Goal: Task Accomplishment & Management: Manage account settings

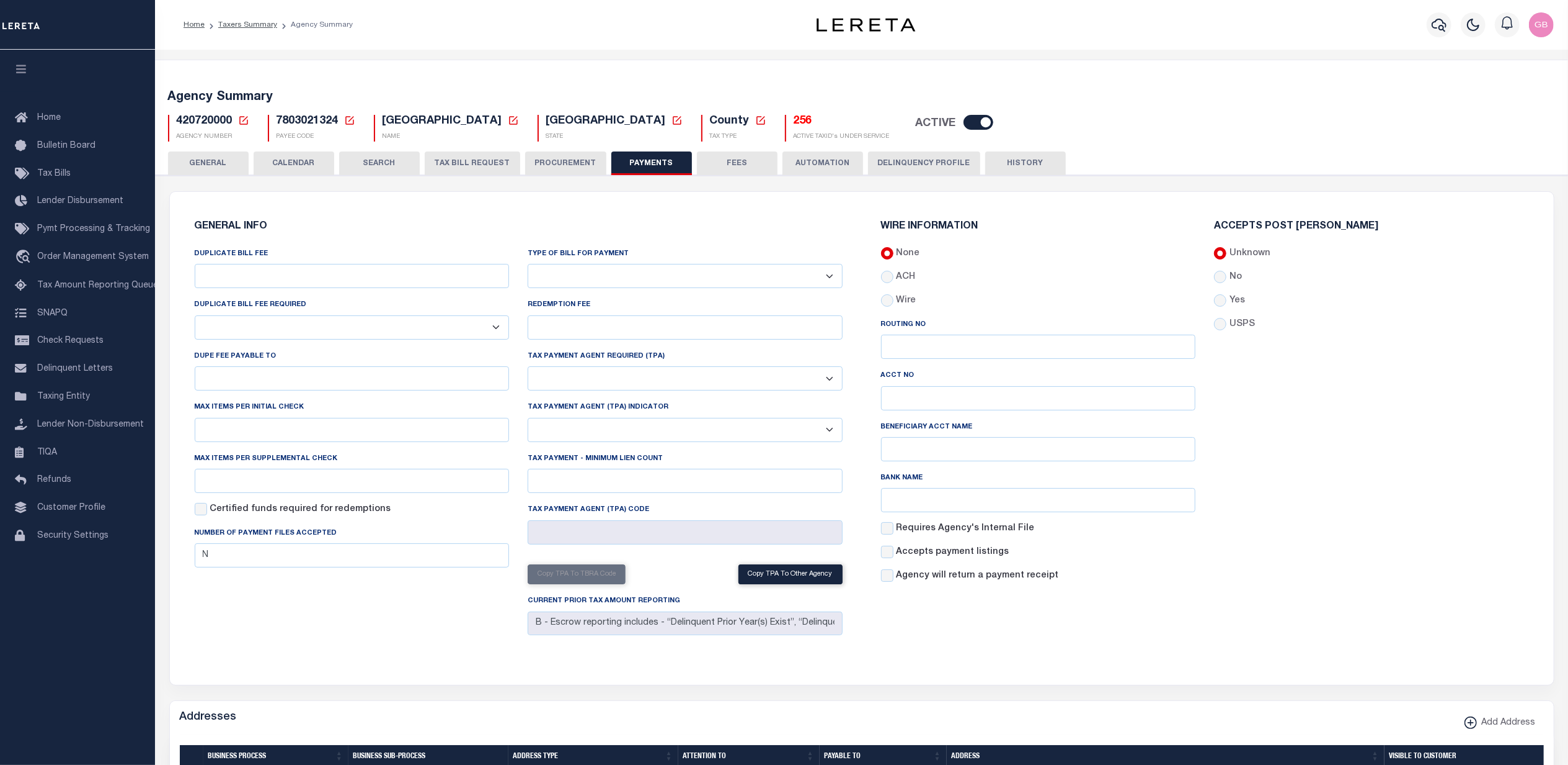
click at [793, 120] on h5 "256" at bounding box center [841, 122] width 96 height 14
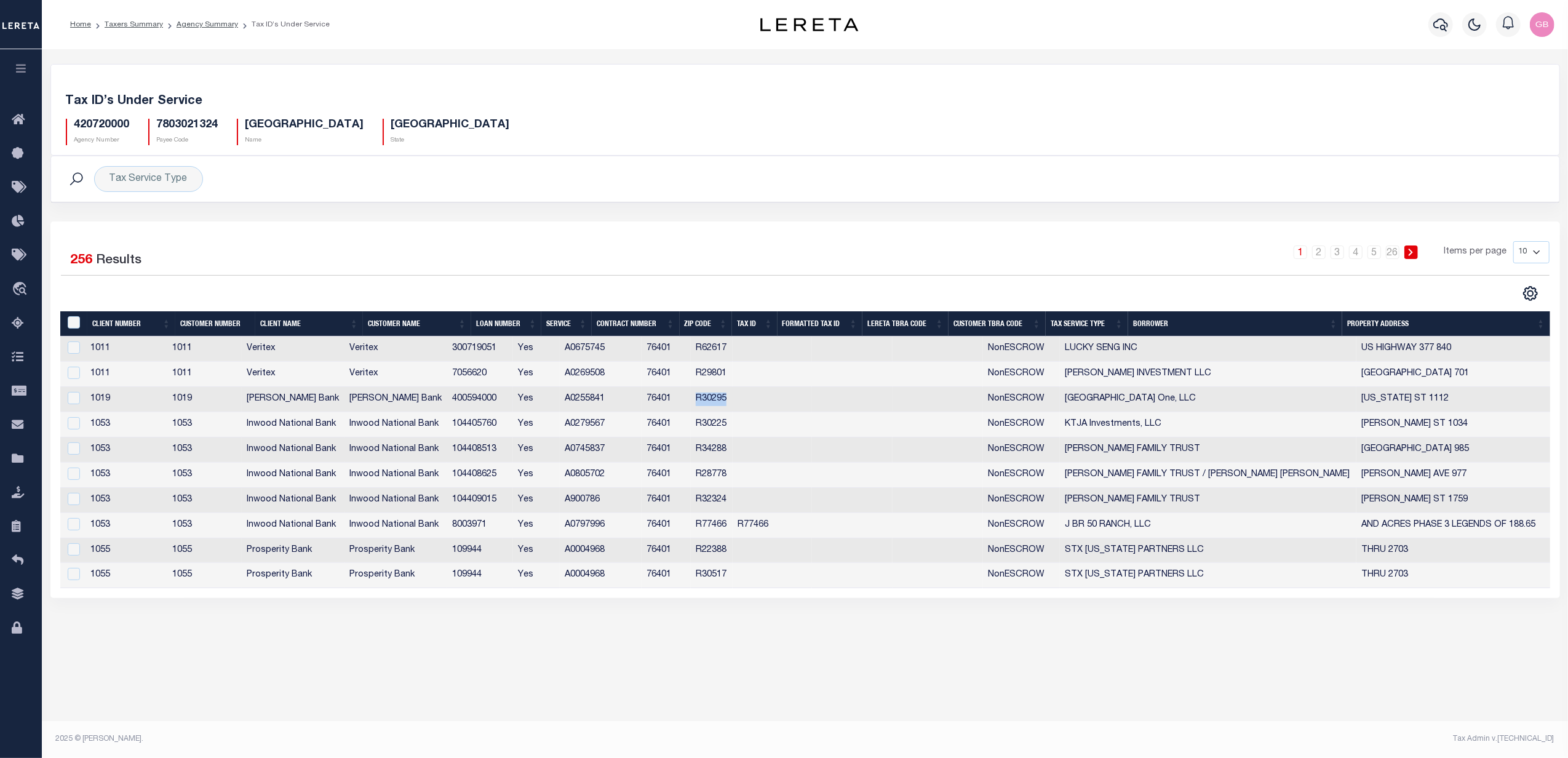
drag, startPoint x: 776, startPoint y: 402, endPoint x: 736, endPoint y: 407, distance: 40.3
click at [733, 407] on td "R30295" at bounding box center [712, 399] width 42 height 25
checkbox input "true"
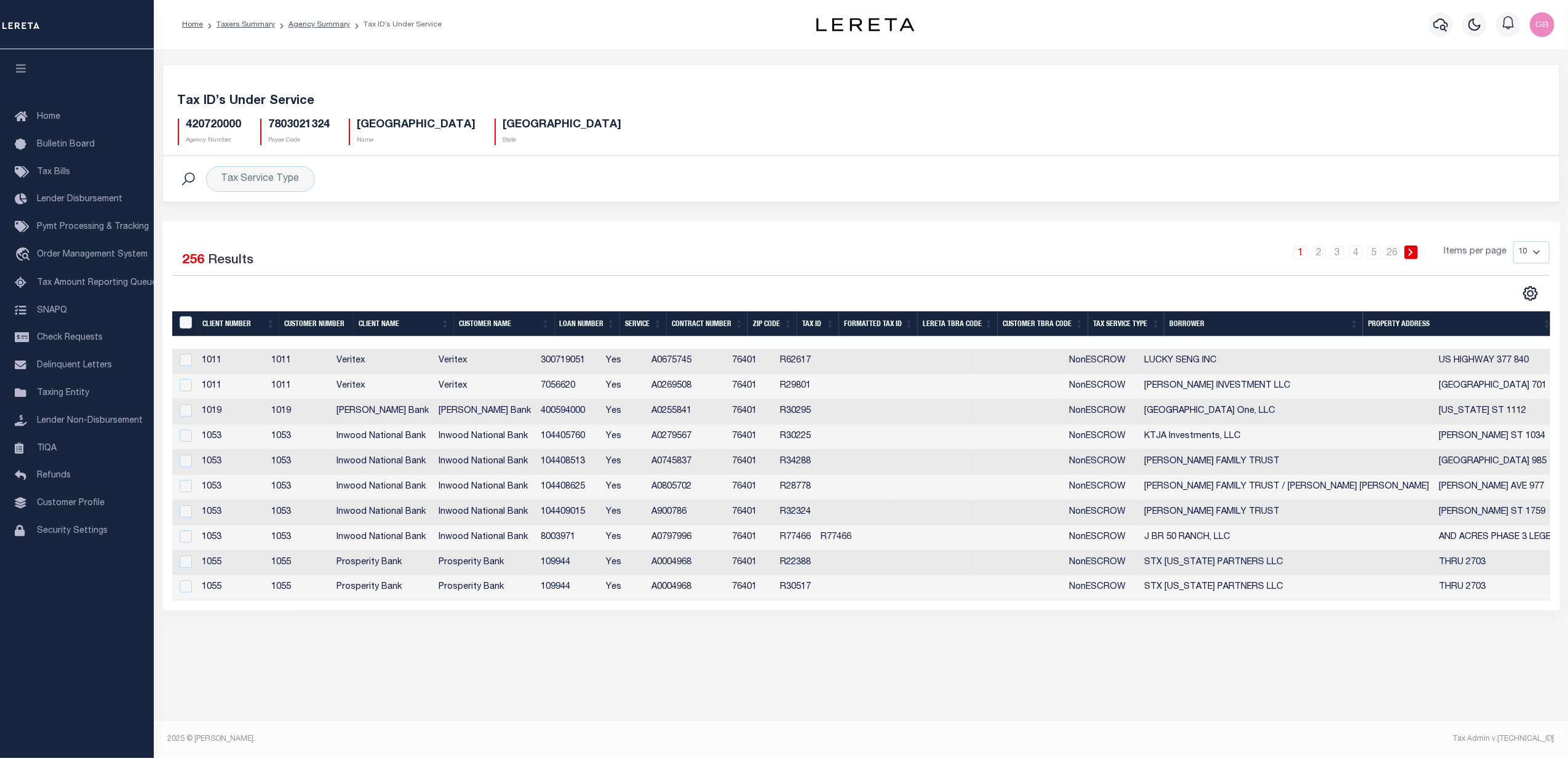
drag, startPoint x: 316, startPoint y: 22, endPoint x: 316, endPoint y: 62, distance: 40.0
click at [316, 22] on link "Agency Summary" at bounding box center [319, 24] width 61 height 7
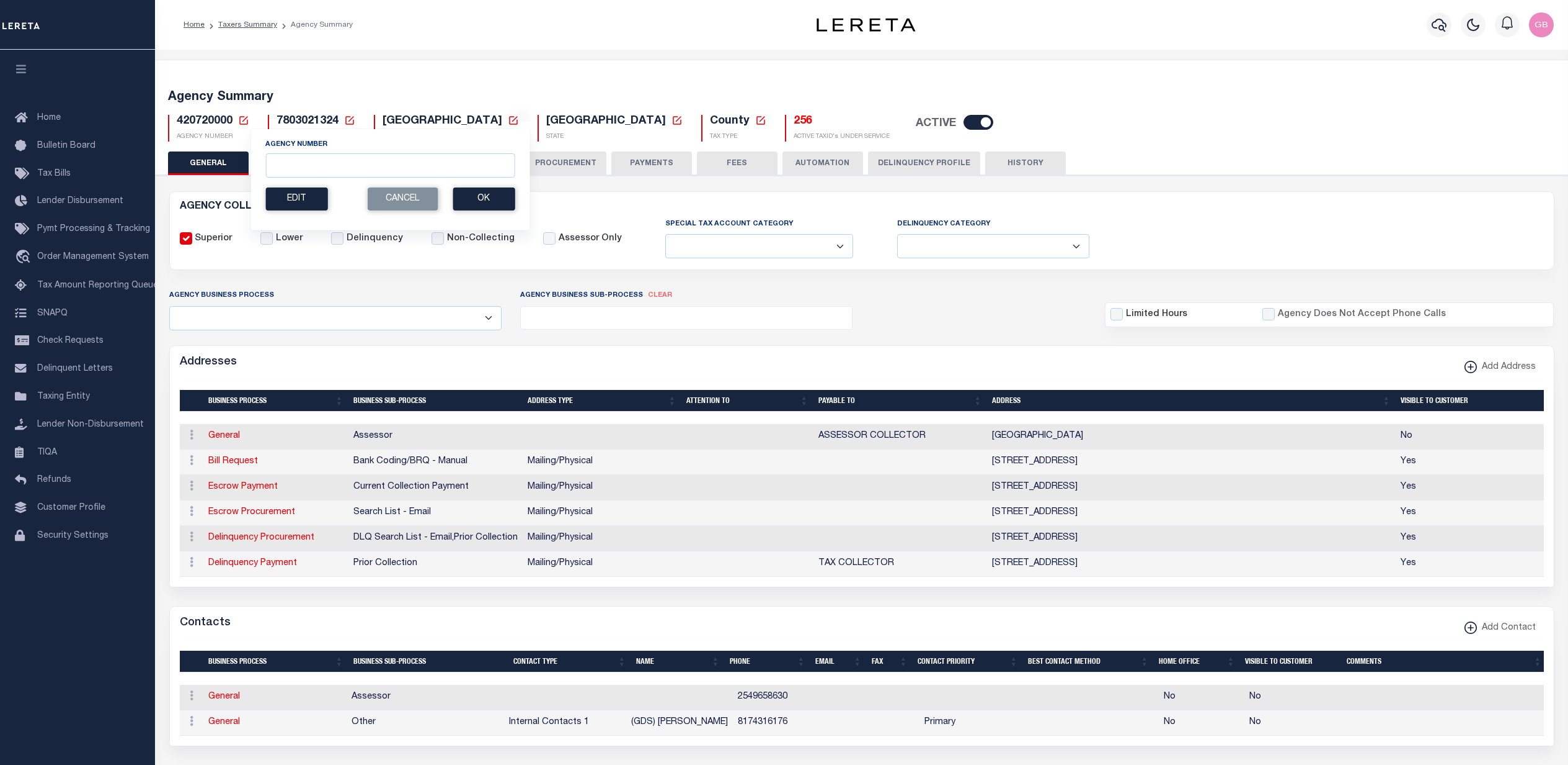
select select
click at [342, 164] on input "Agency Number" at bounding box center [390, 165] width 250 height 24
type input "420722001"
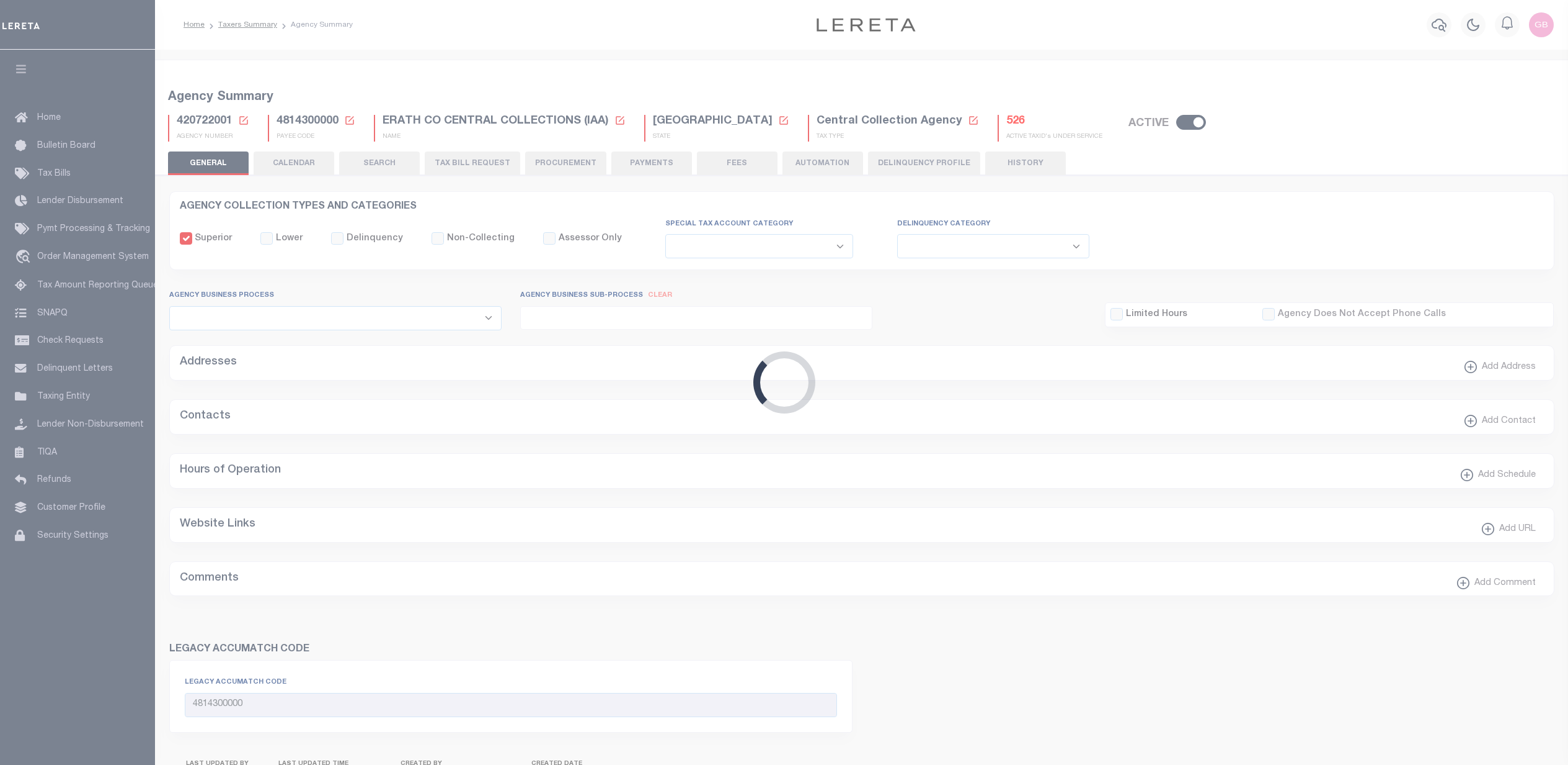
select select
click at [1006, 125] on h5 "526" at bounding box center [1054, 122] width 96 height 14
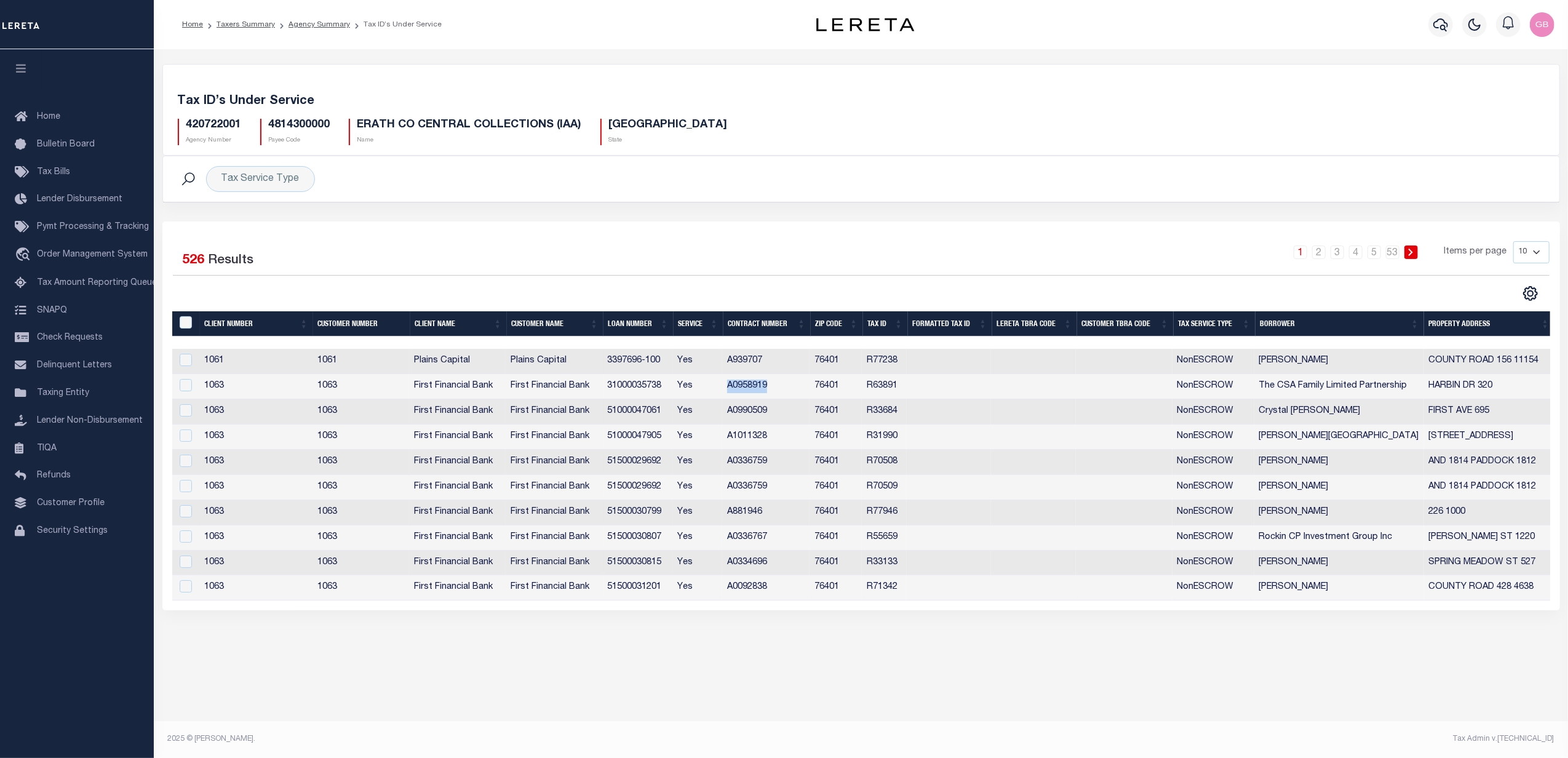
drag, startPoint x: 775, startPoint y: 386, endPoint x: 727, endPoint y: 392, distance: 48.4
click at [727, 392] on td "A0958919" at bounding box center [765, 386] width 87 height 25
checkbox input "true"
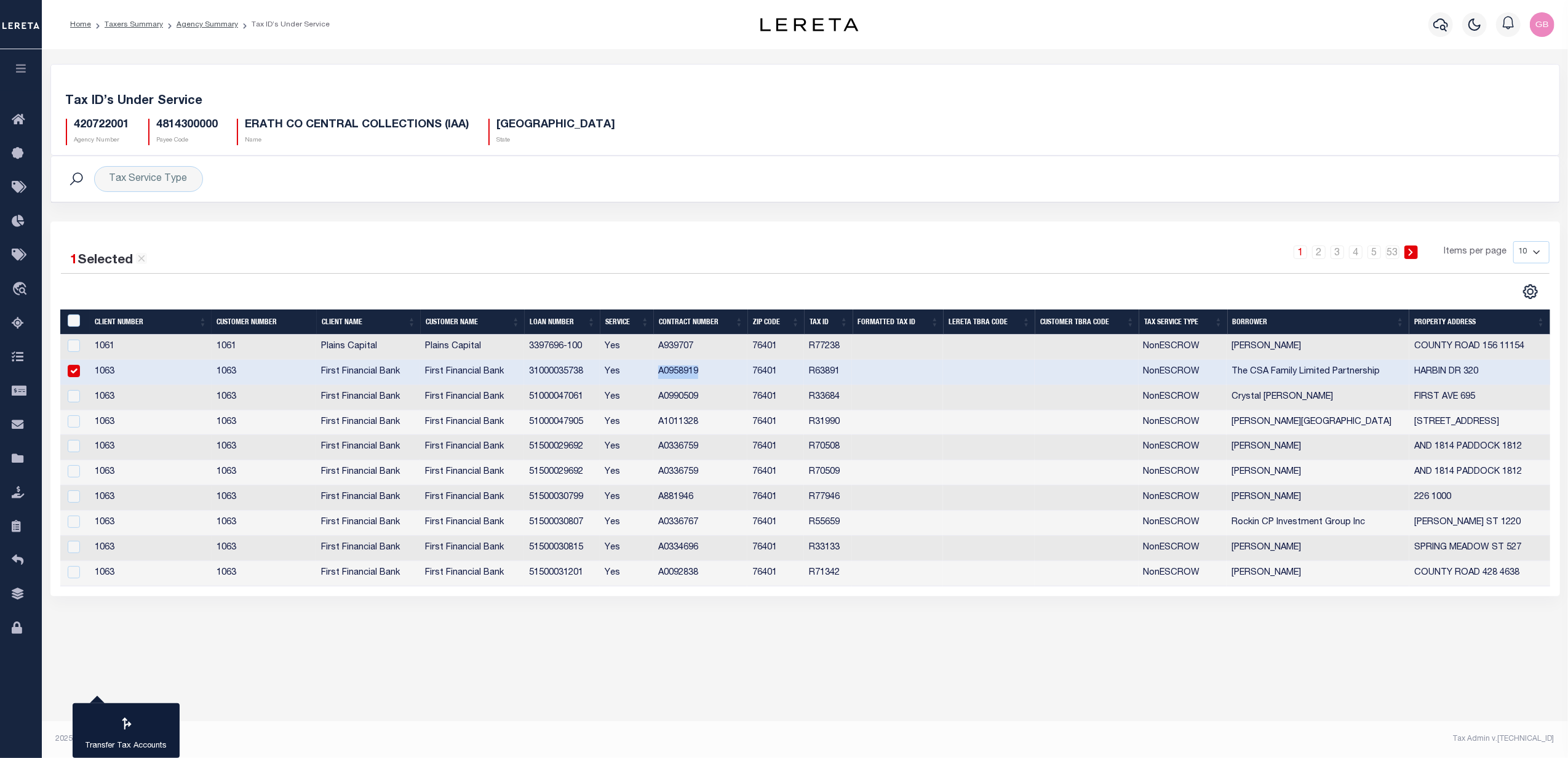
copy td "A0958919"
click at [1354, 254] on link "4" at bounding box center [1356, 252] width 14 height 14
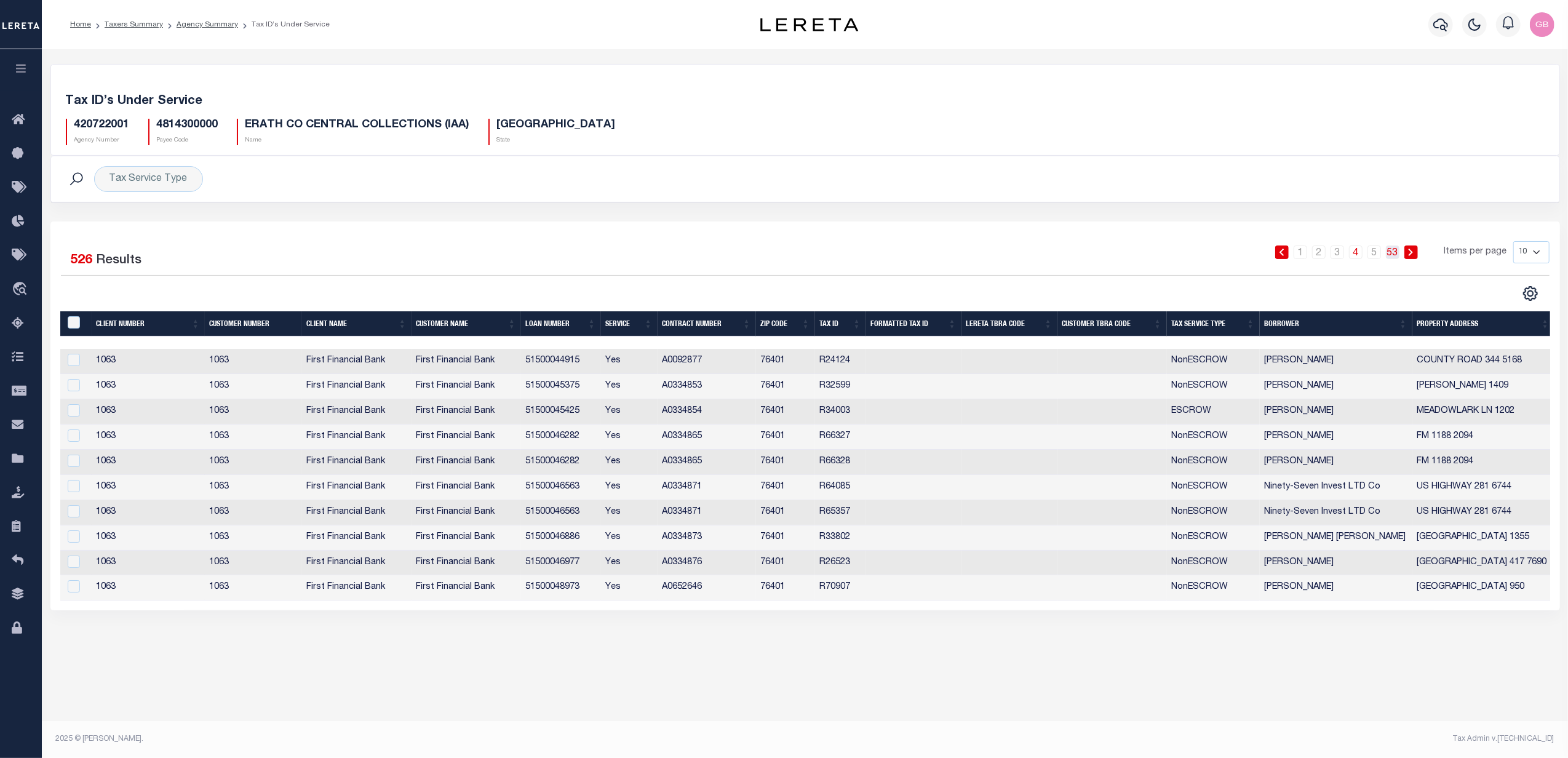
click at [1396, 254] on link "53" at bounding box center [1393, 252] width 14 height 14
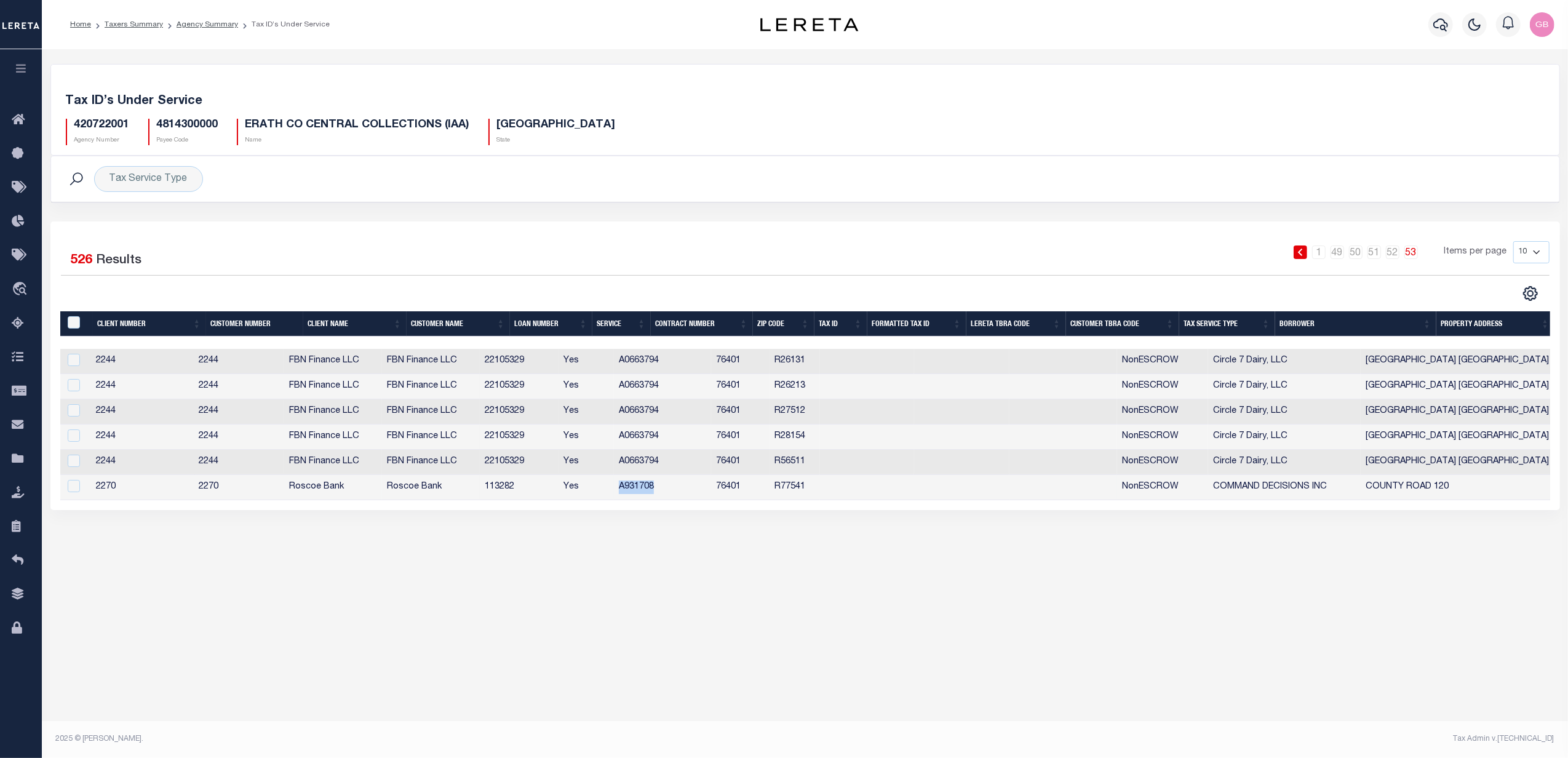
drag, startPoint x: 705, startPoint y: 491, endPoint x: 648, endPoint y: 491, distance: 57.0
click at [648, 491] on tr "2270 2270 Roscoe Bank Roscoe Bank 113282 Yes A931708 76401 R77541 NonESCROW COM…" at bounding box center [807, 487] width 1494 height 25
copy tr "A931708"
click at [1376, 256] on link "51" at bounding box center [1374, 252] width 14 height 14
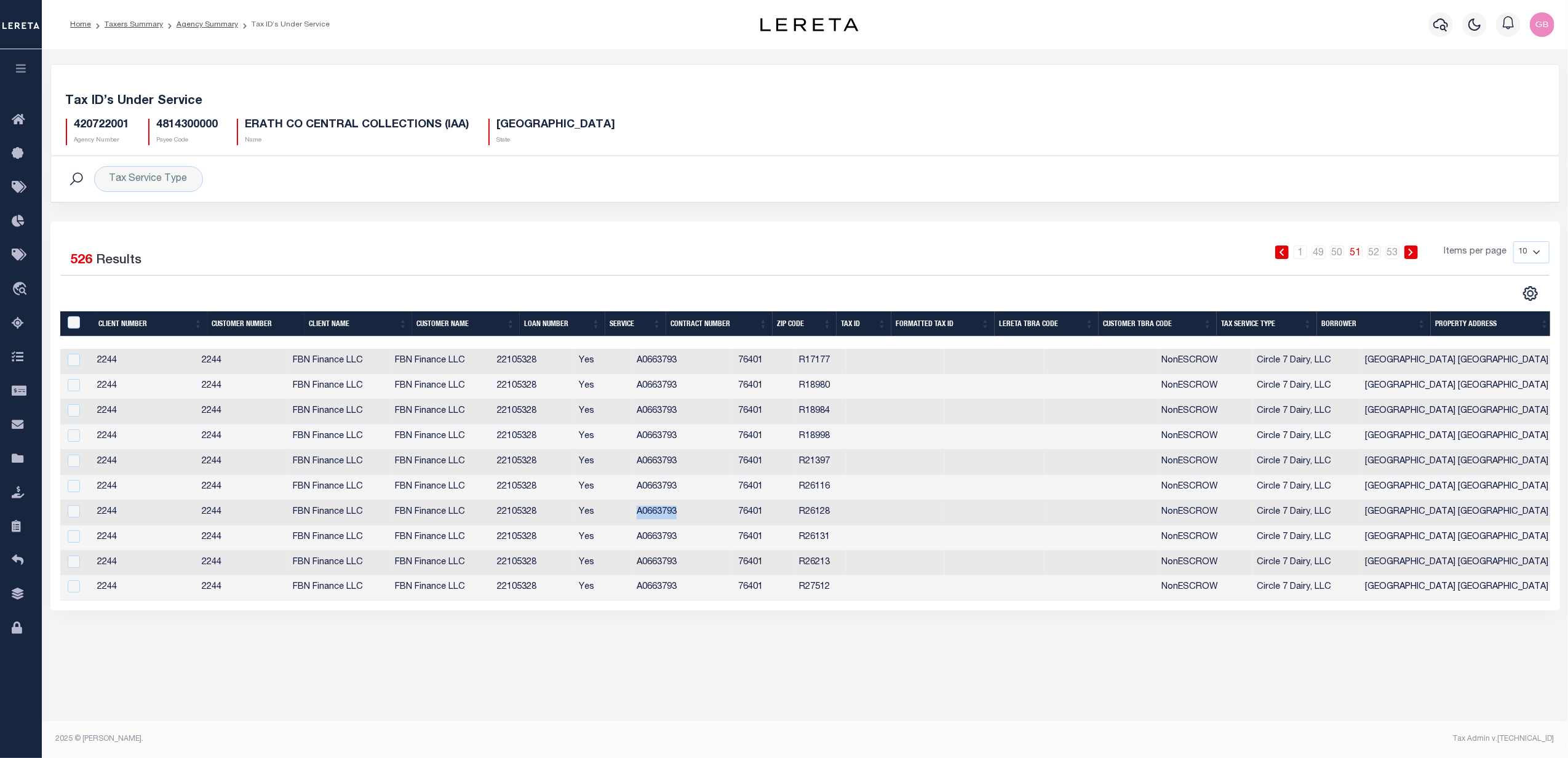
drag, startPoint x: 714, startPoint y: 518, endPoint x: 670, endPoint y: 518, distance: 44.0
click at [670, 518] on td "A0663793" at bounding box center [682, 512] width 102 height 25
checkbox input "true"
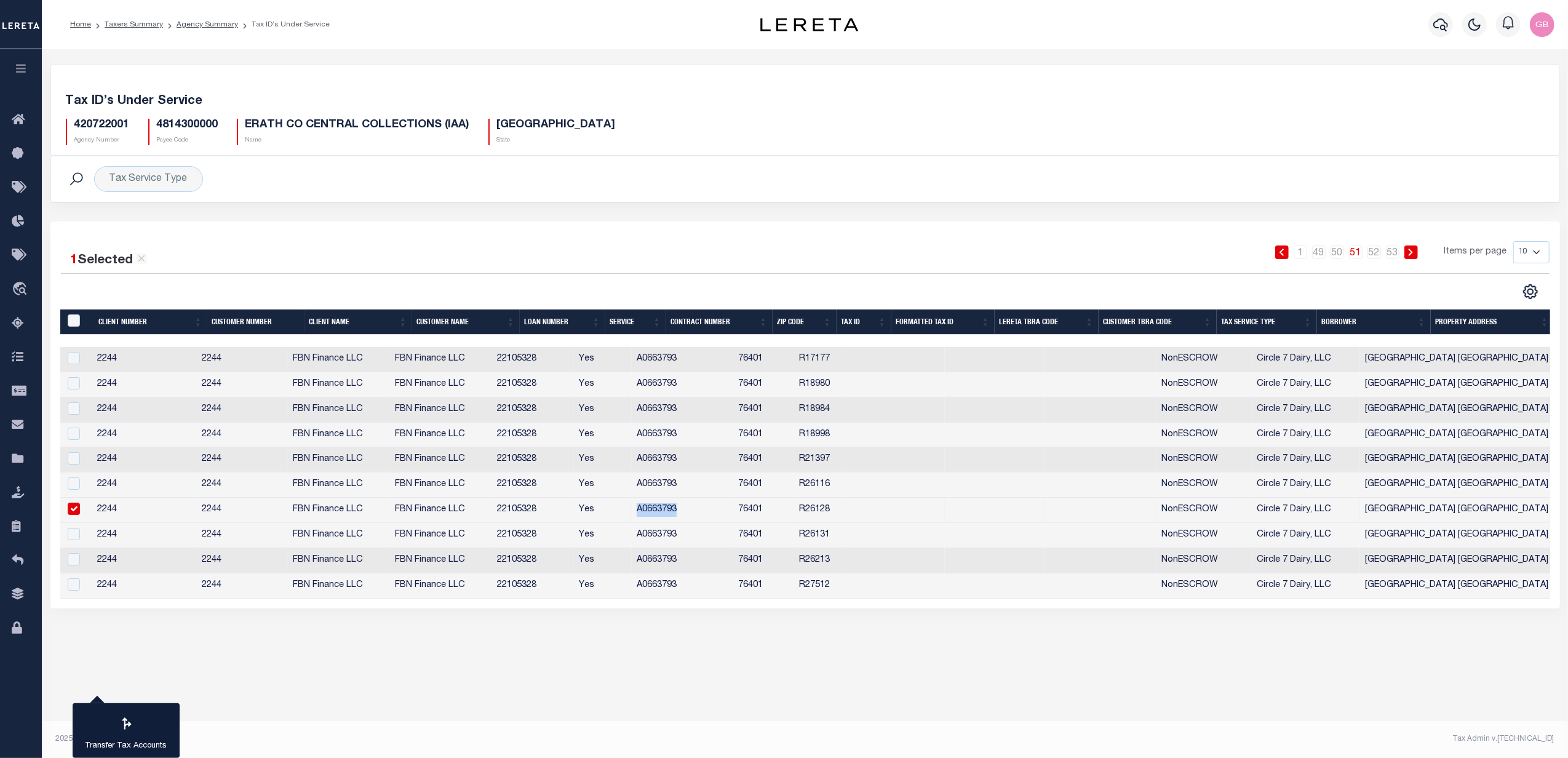
copy td "A0663793"
